Goal: Task Accomplishment & Management: Use online tool/utility

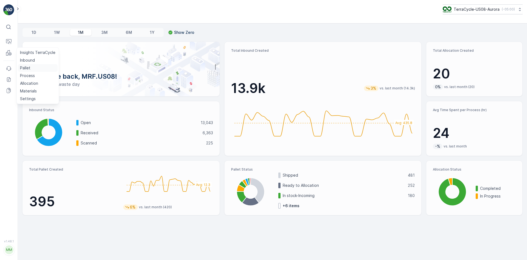
click at [25, 68] on p "Pallet" at bounding box center [25, 67] width 10 height 5
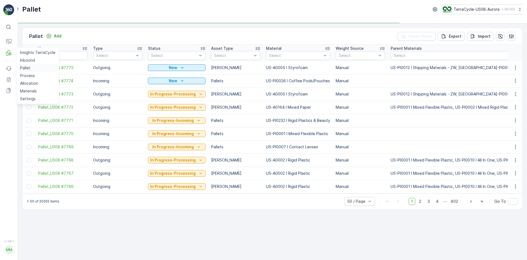
click at [32, 68] on link "Pallet" at bounding box center [38, 68] width 40 height 8
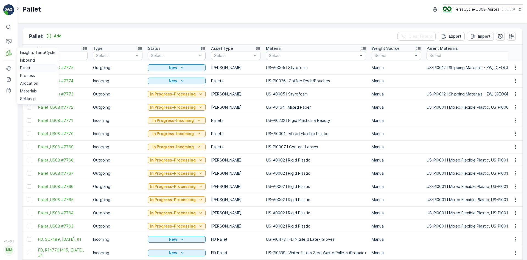
click at [37, 68] on link "Pallet" at bounding box center [38, 68] width 40 height 8
click at [63, 56] on input "text" at bounding box center [62, 55] width 49 height 9
type input "sac"
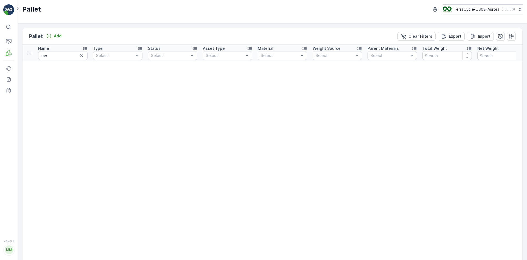
drag, startPoint x: 63, startPoint y: 56, endPoint x: 47, endPoint y: 58, distance: 15.4
drag, startPoint x: 48, startPoint y: 58, endPoint x: 31, endPoint y: 56, distance: 16.9
type input "sc"
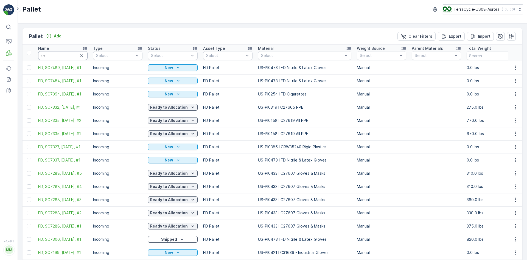
click at [57, 57] on input "sc" at bounding box center [62, 55] width 49 height 9
type input "sc7454"
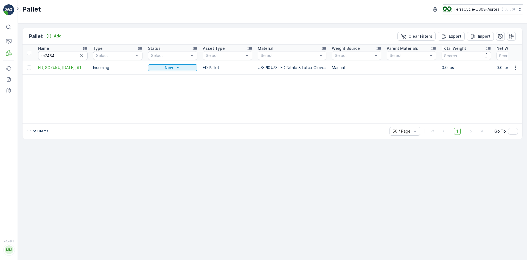
drag, startPoint x: 30, startPoint y: 68, endPoint x: 33, endPoint y: 68, distance: 2.8
click at [30, 68] on div at bounding box center [29, 67] width 4 height 4
click at [27, 65] on input "checkbox" at bounding box center [27, 65] width 0 height 0
click at [483, 42] on div "Print QR" at bounding box center [481, 36] width 16 height 16
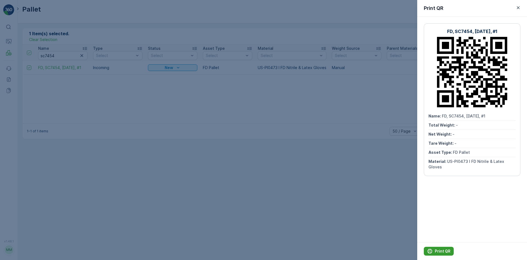
click at [446, 247] on button "Print QR" at bounding box center [439, 250] width 30 height 9
click at [439, 250] on p "Print QR" at bounding box center [443, 250] width 16 height 5
click at [176, 188] on div at bounding box center [263, 130] width 527 height 260
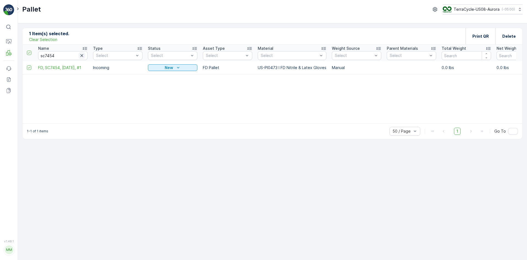
click at [82, 55] on icon "button" at bounding box center [81, 55] width 3 height 3
click at [78, 55] on input "text" at bounding box center [62, 55] width 49 height 9
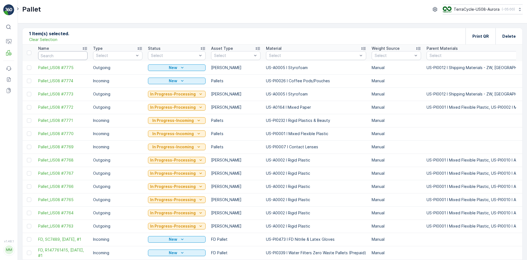
drag, startPoint x: 52, startPoint y: 55, endPoint x: 50, endPoint y: 39, distance: 16.4
click at [50, 39] on p "Clear Selection" at bounding box center [43, 39] width 28 height 5
click at [50, 39] on div "Add" at bounding box center [54, 36] width 20 height 7
click at [52, 59] on input "text" at bounding box center [62, 55] width 49 height 9
paste input "R147761415"
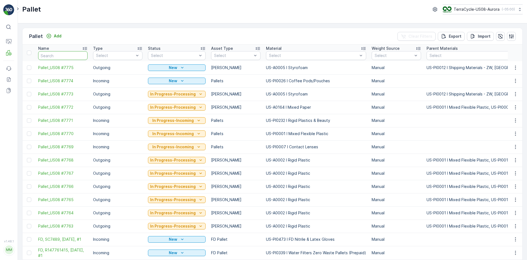
type input "R147761415"
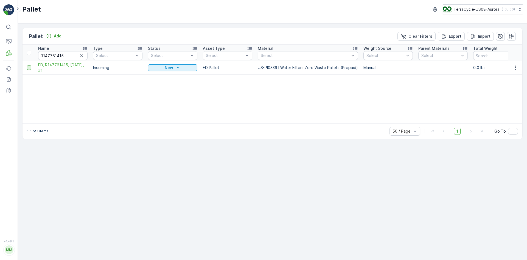
click at [27, 67] on div at bounding box center [29, 67] width 4 height 4
click at [27, 65] on input "checkbox" at bounding box center [27, 65] width 0 height 0
click at [471, 39] on div "Print QR" at bounding box center [481, 36] width 30 height 16
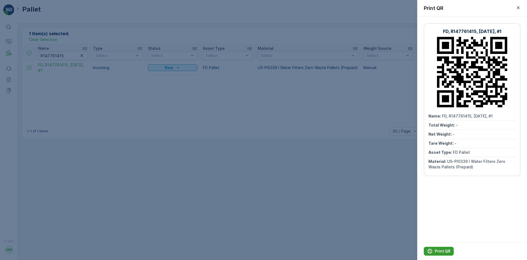
click at [440, 251] on p "Print QR" at bounding box center [443, 250] width 16 height 5
